Goal: Task Accomplishment & Management: Use online tool/utility

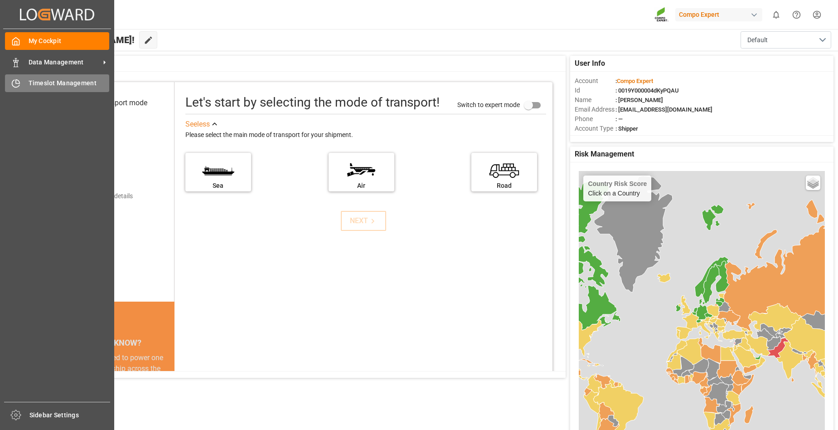
click at [34, 83] on span "Timeslot Management" at bounding box center [69, 83] width 81 height 10
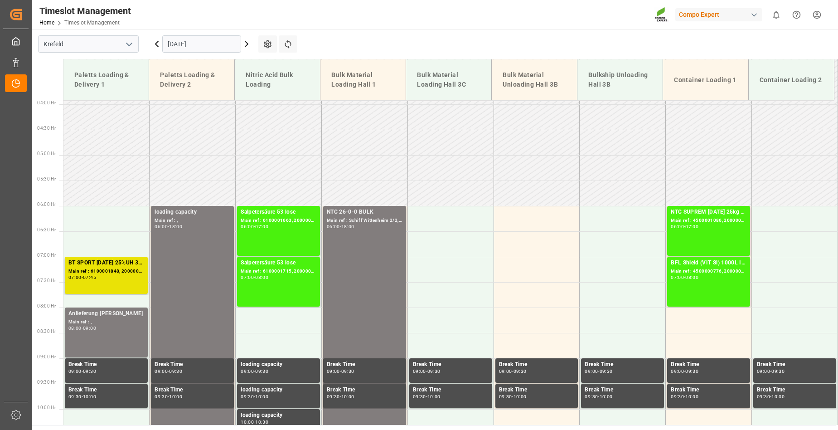
scroll to position [290, 0]
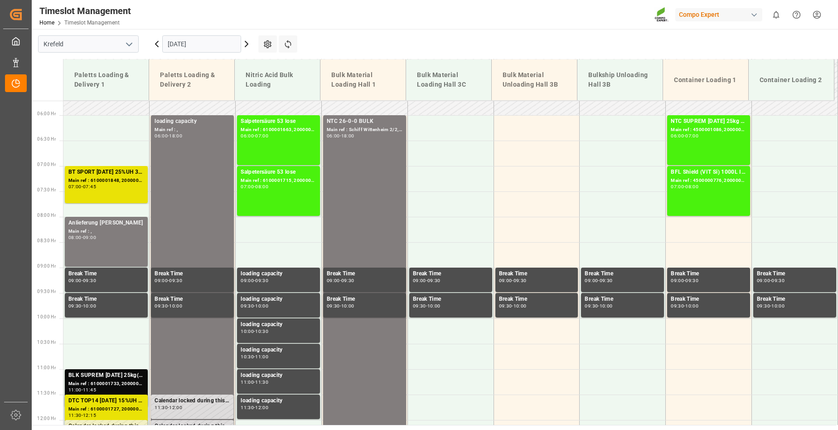
click at [247, 43] on icon at bounding box center [246, 43] width 3 height 5
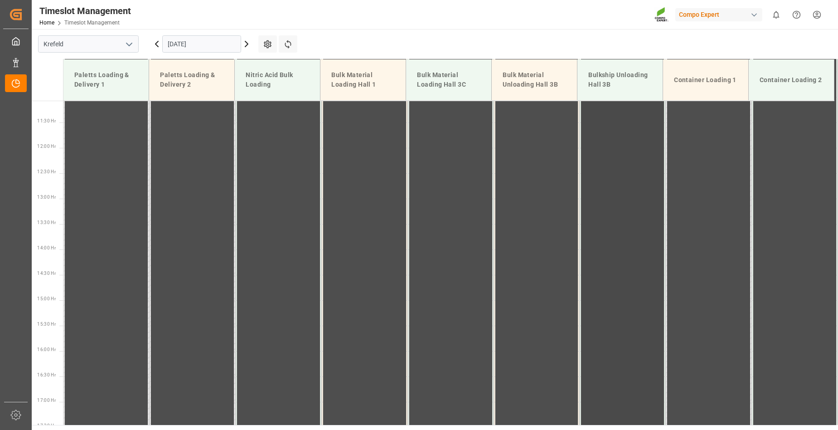
scroll to position [517, 0]
click at [218, 39] on input "[DATE]" at bounding box center [201, 43] width 79 height 17
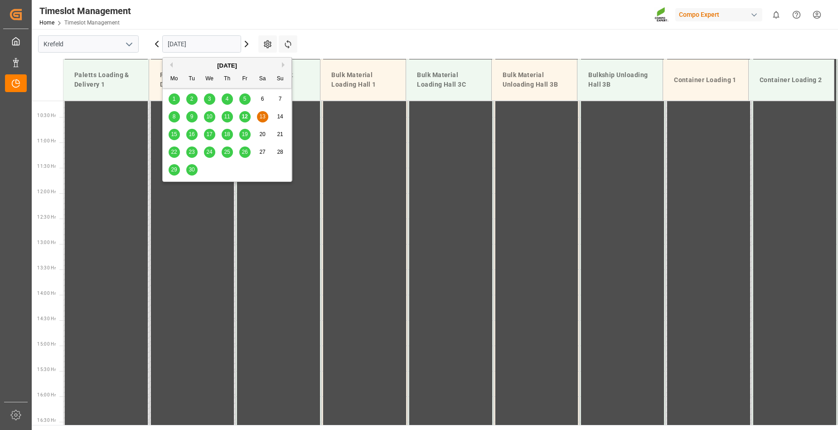
click at [176, 135] on span "15" at bounding box center [174, 134] width 6 height 6
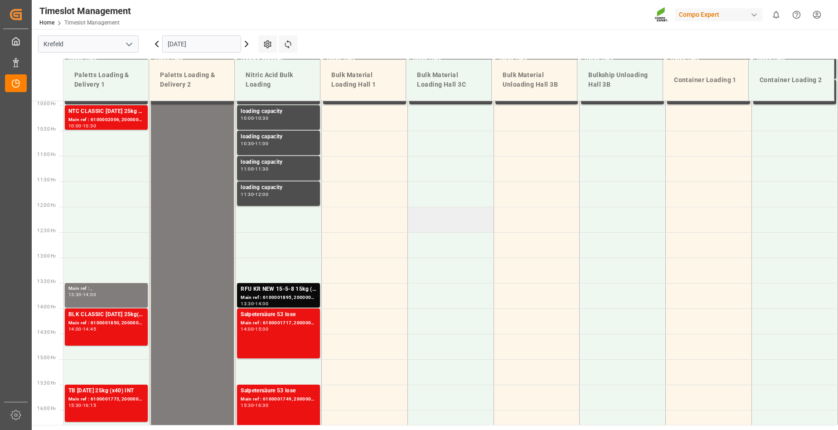
scroll to position [487, 0]
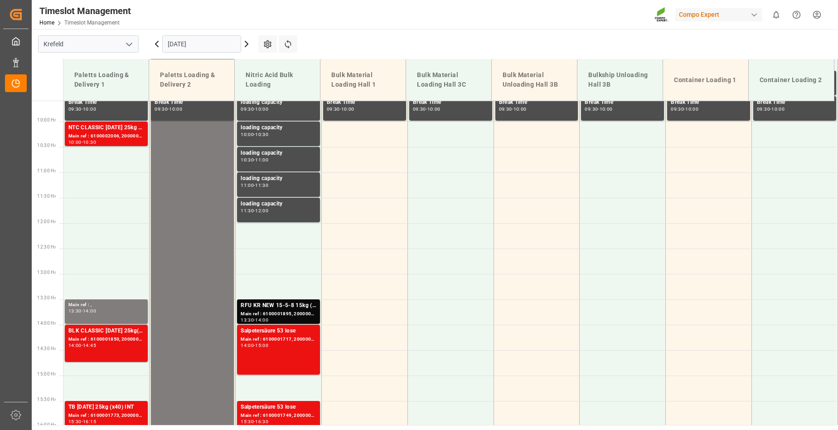
click at [246, 45] on icon at bounding box center [246, 44] width 11 height 11
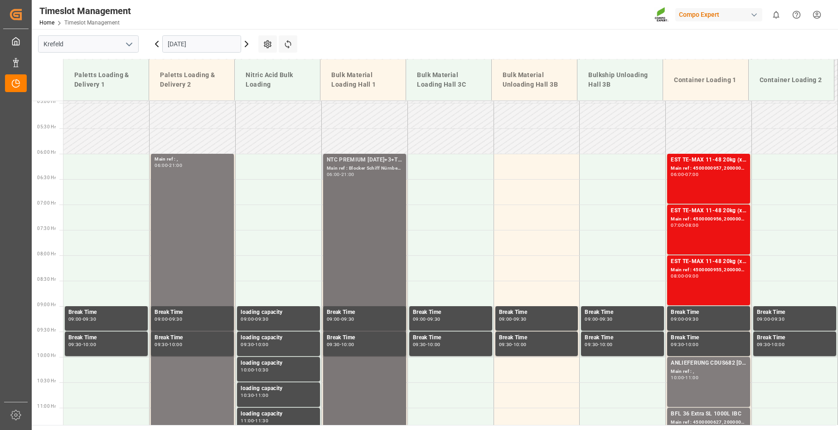
scroll to position [245, 0]
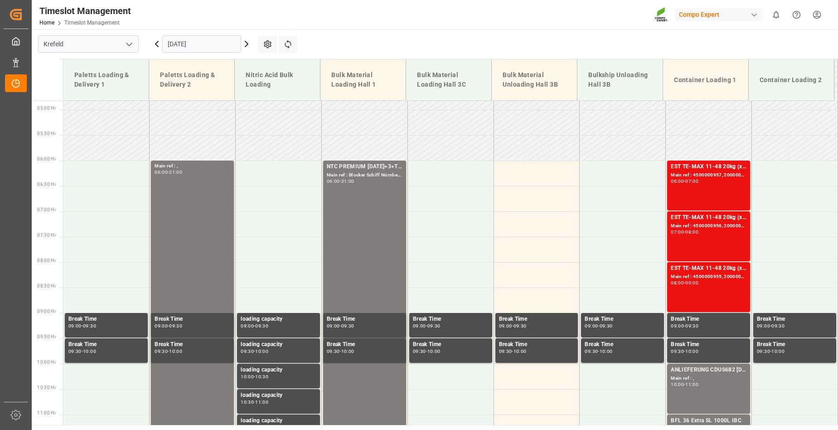
click at [248, 45] on icon at bounding box center [246, 44] width 11 height 11
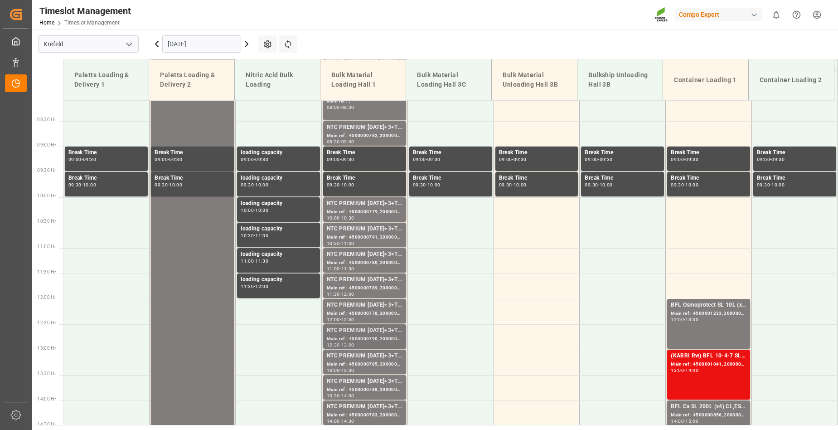
scroll to position [290, 0]
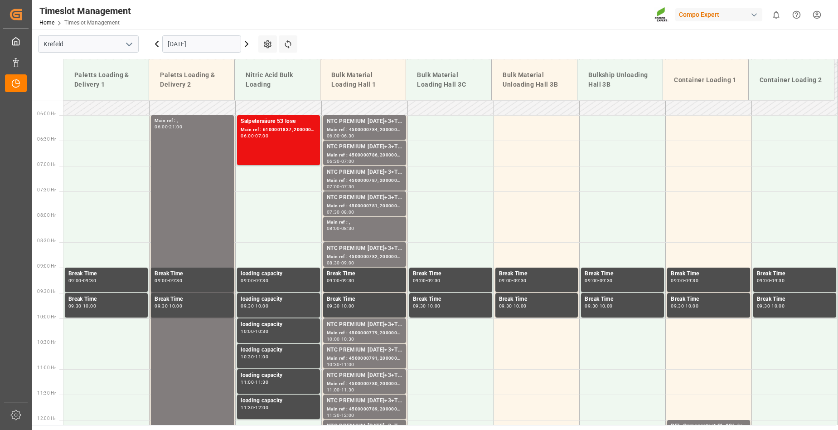
click at [245, 44] on icon at bounding box center [246, 44] width 11 height 11
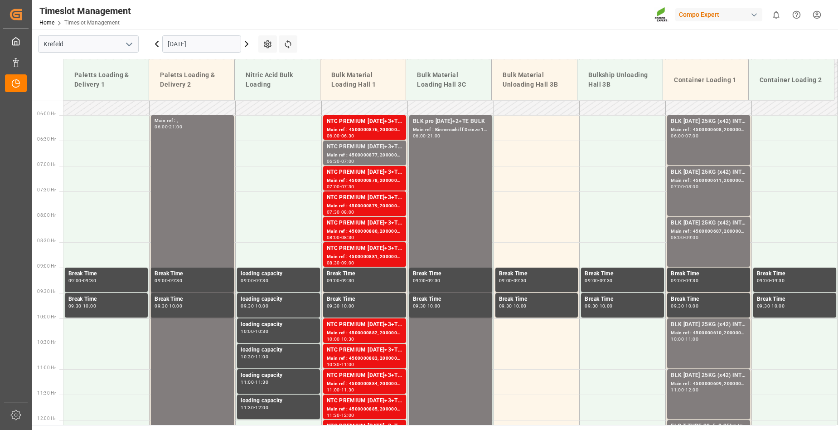
click at [247, 44] on icon at bounding box center [246, 43] width 3 height 5
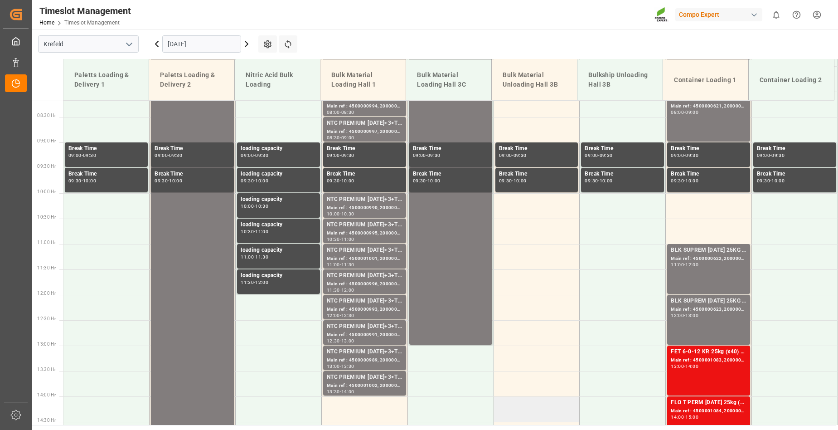
scroll to position [245, 0]
